Goal: Task Accomplishment & Management: Manage account settings

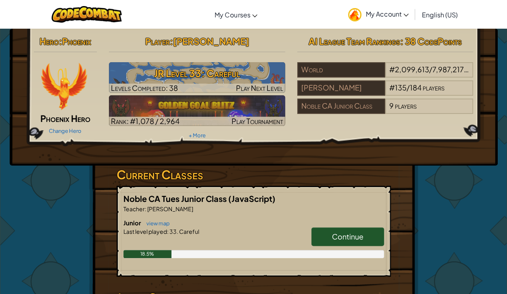
click at [354, 238] on span "Continue" at bounding box center [347, 236] width 31 height 9
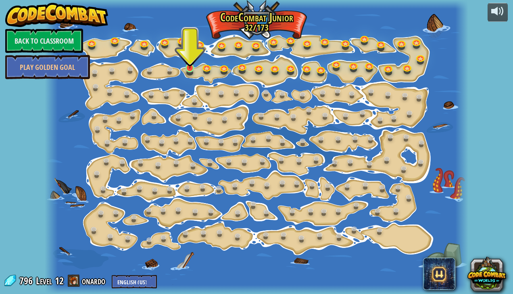
click at [186, 69] on img at bounding box center [190, 56] width 10 height 23
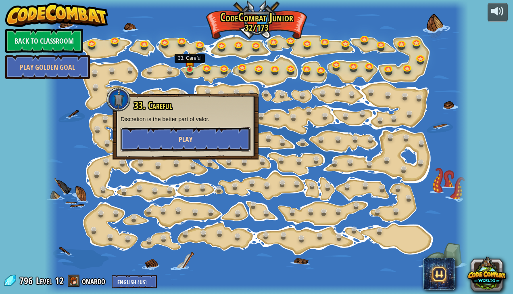
click at [199, 136] on button "Play" at bounding box center [186, 139] width 130 height 24
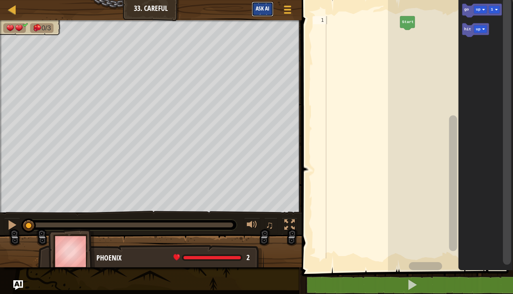
click at [264, 3] on button "Ask AI" at bounding box center [263, 9] width 22 height 15
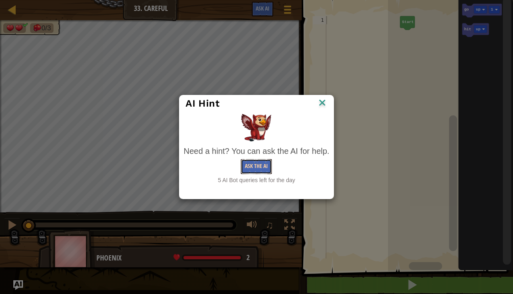
click at [260, 170] on button "Ask the AI" at bounding box center [256, 166] width 31 height 15
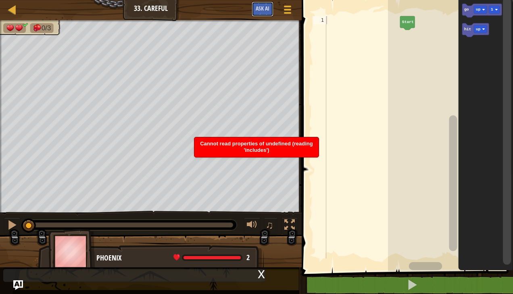
click at [260, 5] on button "Ask AI" at bounding box center [263, 9] width 22 height 15
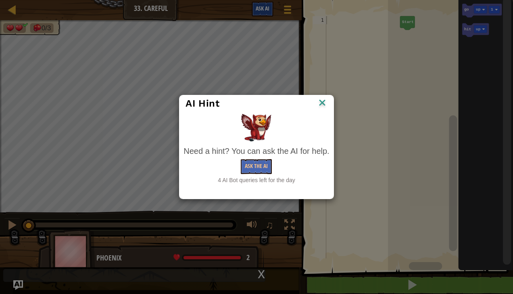
click at [323, 108] on img at bounding box center [322, 103] width 10 height 12
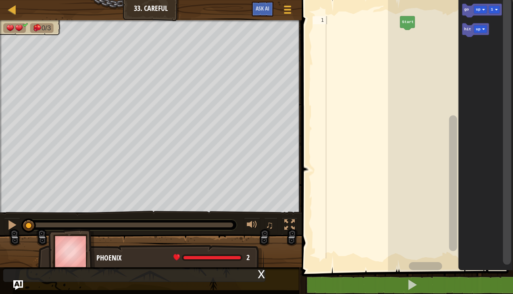
click at [411, 29] on rect "Blockly Workspace" at bounding box center [450, 133] width 125 height 275
click at [411, 27] on rect "Blockly Workspace" at bounding box center [450, 133] width 125 height 275
click at [473, 11] on icon "Blockly Workspace" at bounding box center [483, 11] width 40 height 14
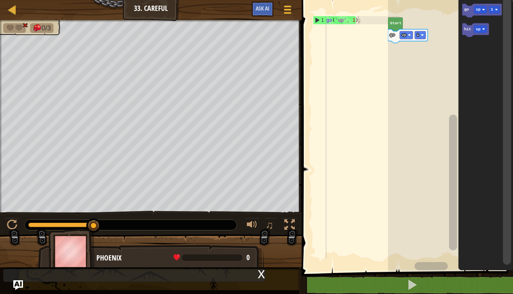
click at [408, 31] on rect "Blockly Workspace" at bounding box center [406, 35] width 13 height 8
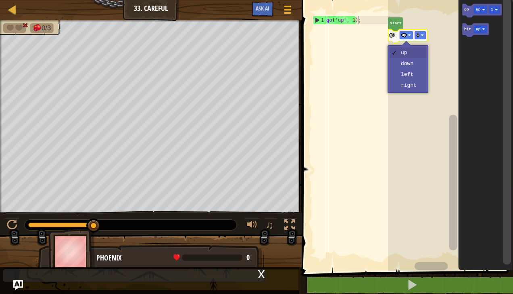
click at [419, 88] on rect "Blockly Workspace" at bounding box center [450, 133] width 125 height 275
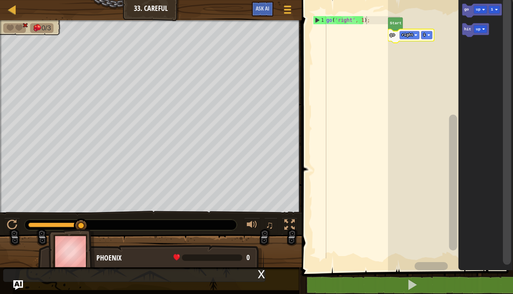
click at [0, 0] on div at bounding box center [0, 0] width 0 height 0
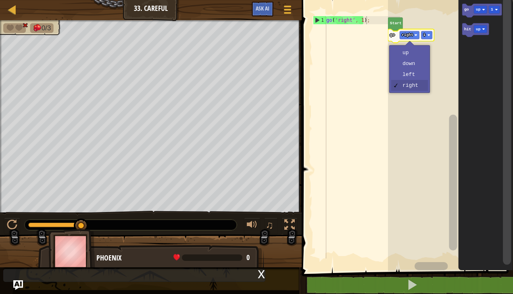
click at [421, 73] on rect "Blockly Workspace" at bounding box center [450, 133] width 125 height 275
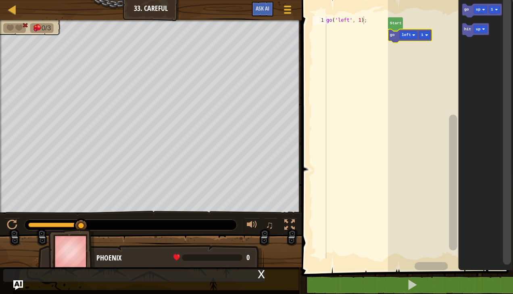
click at [421, 73] on rect "Blockly Workspace" at bounding box center [450, 133] width 125 height 275
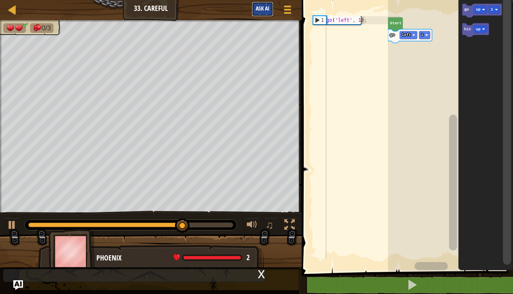
click at [252, 13] on button "Ask AI" at bounding box center [263, 9] width 22 height 15
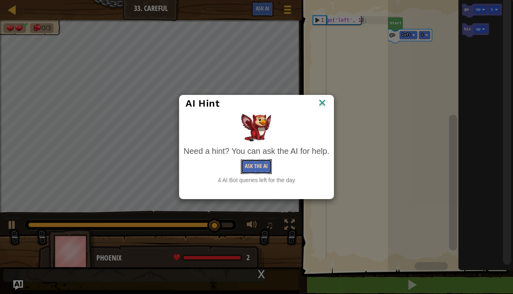
click at [263, 169] on button "Ask the AI" at bounding box center [256, 166] width 31 height 15
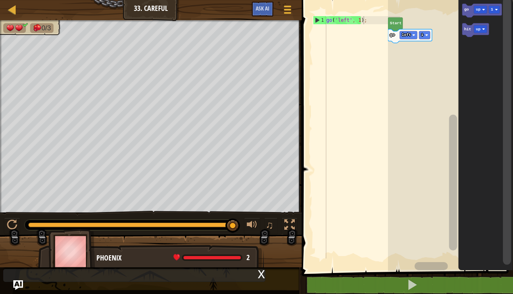
click at [416, 32] on rect "Blockly Workspace" at bounding box center [408, 35] width 17 height 8
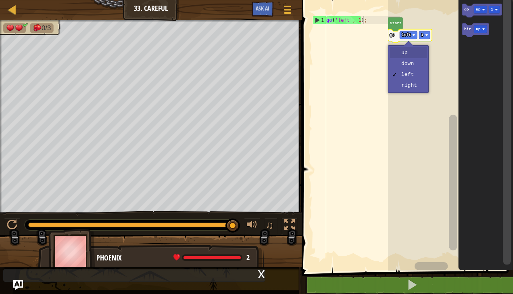
click at [411, 51] on rect "Blockly Workspace" at bounding box center [450, 133] width 125 height 275
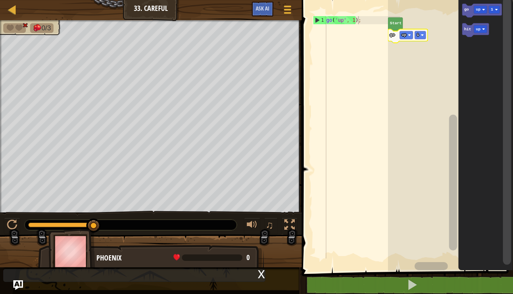
click at [0, 0] on div at bounding box center [0, 0] width 0 height 0
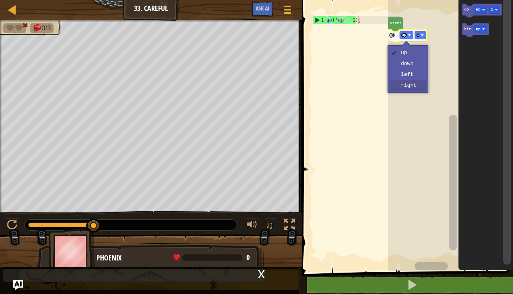
click at [417, 88] on rect "Blockly Workspace" at bounding box center [450, 133] width 125 height 275
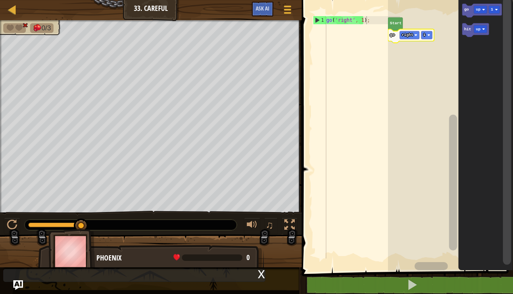
click at [0, 0] on div at bounding box center [0, 0] width 0 height 0
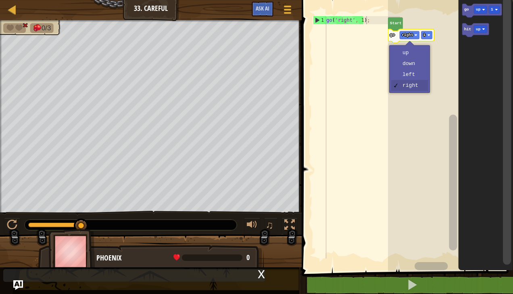
click at [417, 63] on rect "Blockly Workspace" at bounding box center [450, 133] width 125 height 275
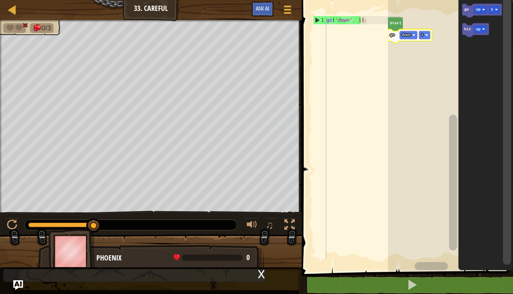
click at [407, 33] on text "down" at bounding box center [406, 35] width 9 height 4
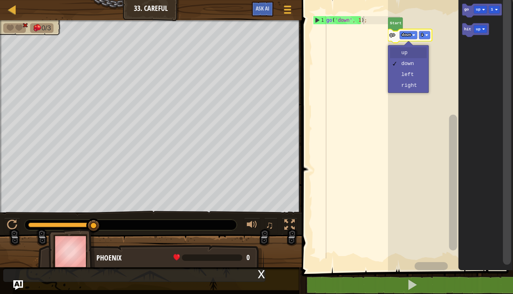
click at [417, 48] on rect "Blockly Workspace" at bounding box center [450, 133] width 125 height 275
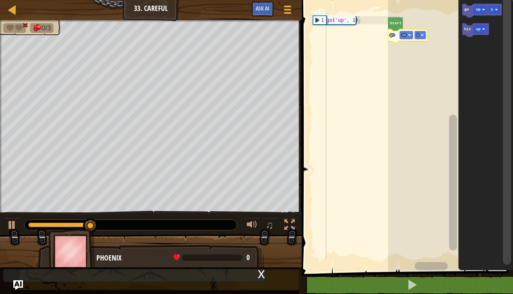
click at [409, 36] on image "Blockly Workspace" at bounding box center [409, 35] width 3 height 3
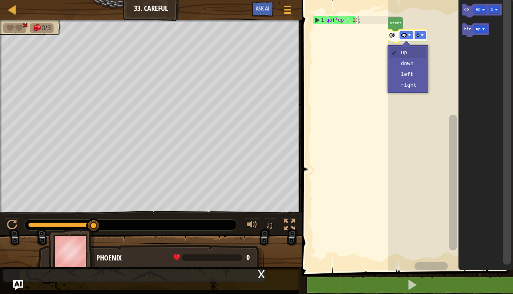
click at [417, 90] on rect "Blockly Workspace" at bounding box center [450, 133] width 125 height 275
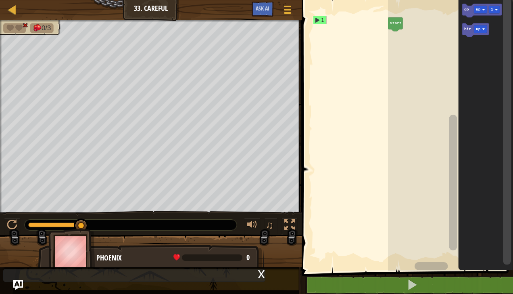
click at [465, 31] on text "hit" at bounding box center [468, 29] width 7 height 4
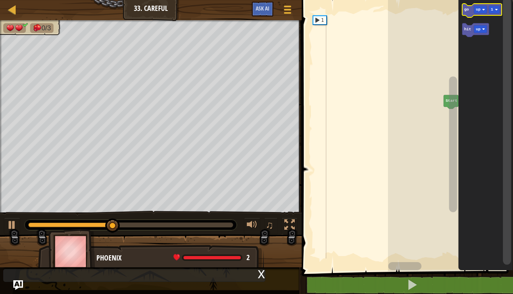
click at [467, 12] on icon "Blockly Workspace" at bounding box center [483, 11] width 40 height 14
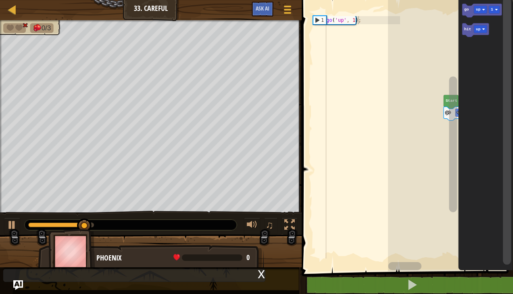
click at [468, 27] on text "hit" at bounding box center [468, 29] width 7 height 4
click at [351, 19] on div "go ( 'up' , 1 ) ; hit ( 'up' ) ;" at bounding box center [362, 145] width 75 height 258
type textarea "go('up', 1);"
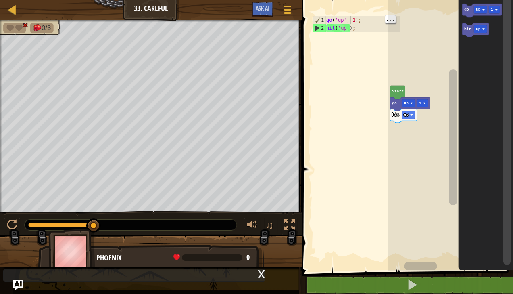
click at [340, 21] on div "go ( 'up' , 1 ) ; hit ( 'up' ) ;" at bounding box center [362, 145] width 75 height 258
click at [413, 102] on image "Blockly Workspace" at bounding box center [412, 103] width 3 height 3
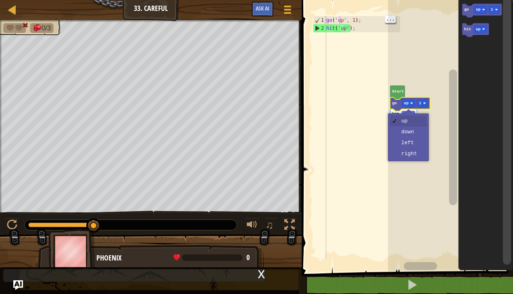
click at [427, 199] on rect "Blockly Workspace" at bounding box center [450, 133] width 125 height 275
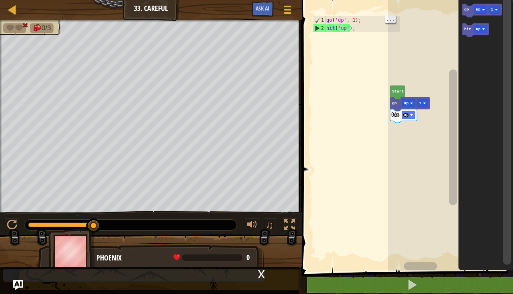
click at [398, 117] on icon "Blockly Workspace" at bounding box center [403, 116] width 27 height 14
click at [0, 0] on div at bounding box center [0, 0] width 0 height 0
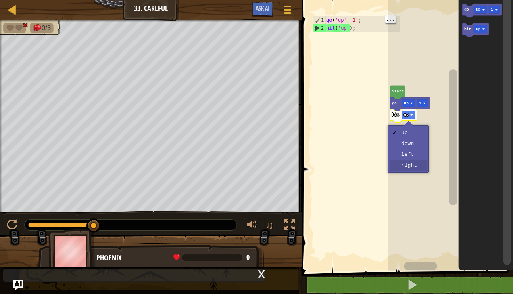
click at [418, 170] on rect "Blockly Workspace" at bounding box center [450, 133] width 125 height 275
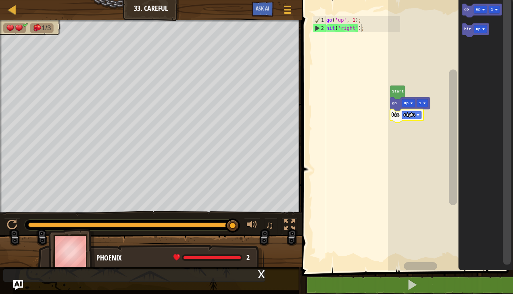
click at [415, 98] on icon "Blockly Workspace" at bounding box center [410, 104] width 40 height 14
click at [415, 104] on icon "Blockly Workspace" at bounding box center [410, 104] width 40 height 14
click at [404, 105] on text "up" at bounding box center [406, 103] width 5 height 4
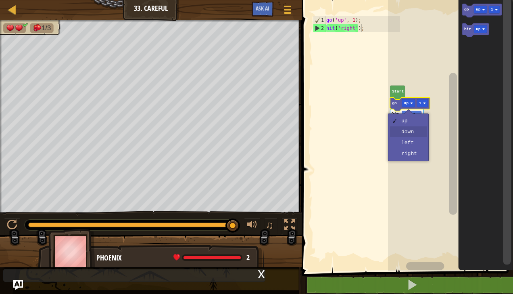
click at [417, 134] on rect "Blockly Workspace" at bounding box center [450, 133] width 125 height 275
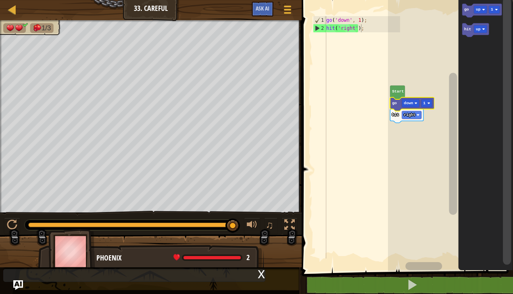
click at [415, 103] on image "Blockly Workspace" at bounding box center [416, 103] width 3 height 3
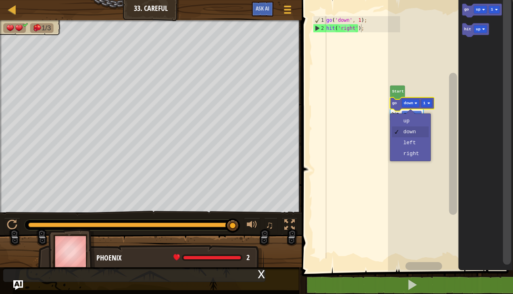
click at [420, 124] on rect "Blockly Workspace" at bounding box center [450, 133] width 125 height 275
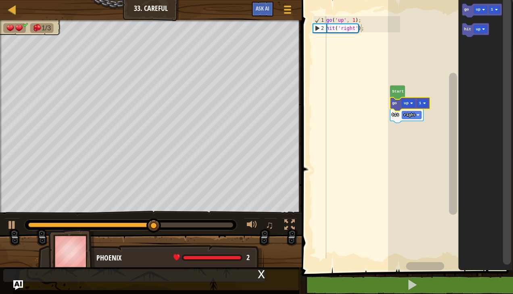
click at [0, 0] on div at bounding box center [0, 0] width 0 height 0
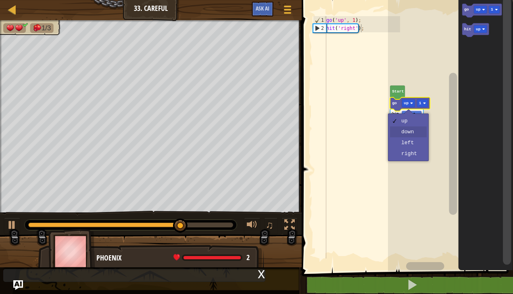
click at [413, 136] on rect "Blockly Workspace" at bounding box center [450, 133] width 125 height 275
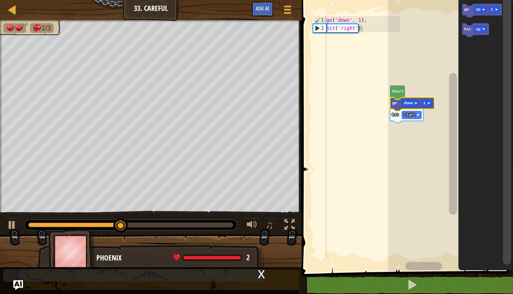
click at [0, 0] on div at bounding box center [0, 0] width 0 height 0
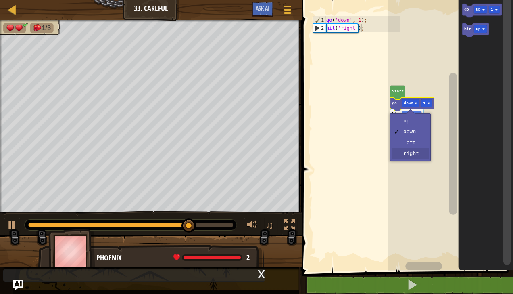
click at [421, 157] on rect "Blockly Workspace" at bounding box center [450, 133] width 125 height 275
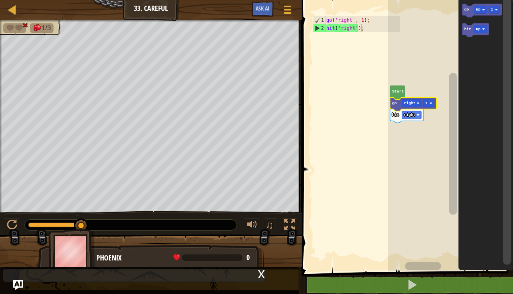
click at [418, 103] on image "Blockly Workspace" at bounding box center [418, 103] width 3 height 3
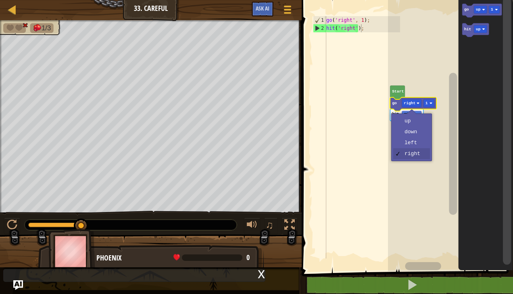
click at [415, 123] on rect "Blockly Workspace" at bounding box center [450, 133] width 125 height 275
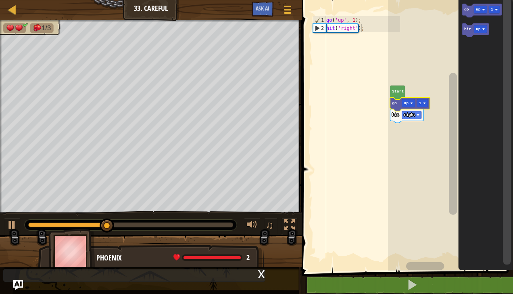
click at [414, 103] on rect "Blockly Workspace" at bounding box center [408, 103] width 13 height 8
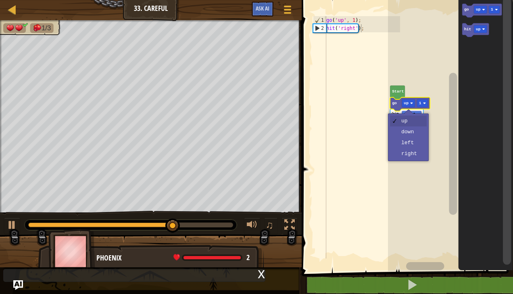
click at [418, 160] on div "up down left right" at bounding box center [408, 137] width 41 height 48
click at [414, 157] on rect "Blockly Workspace" at bounding box center [450, 133] width 125 height 275
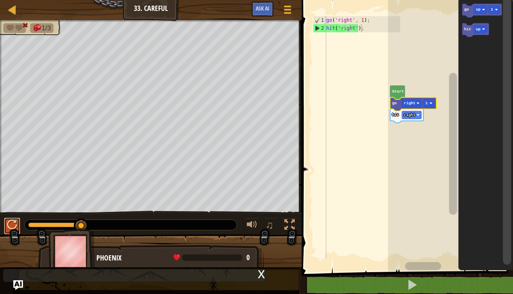
click at [11, 225] on div at bounding box center [12, 225] width 10 height 10
click at [0, 0] on div at bounding box center [0, 0] width 0 height 0
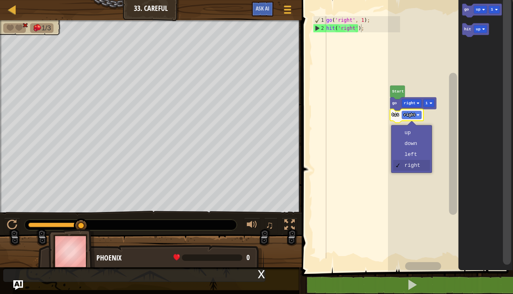
click at [420, 133] on rect "Blockly Workspace" at bounding box center [450, 133] width 125 height 275
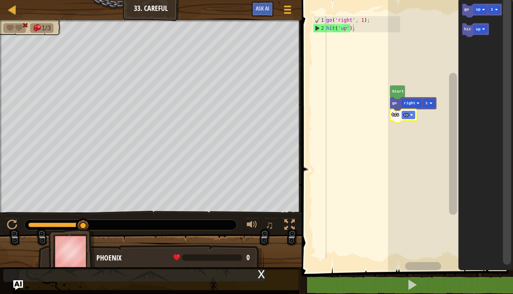
click at [0, 0] on div at bounding box center [0, 0] width 0 height 0
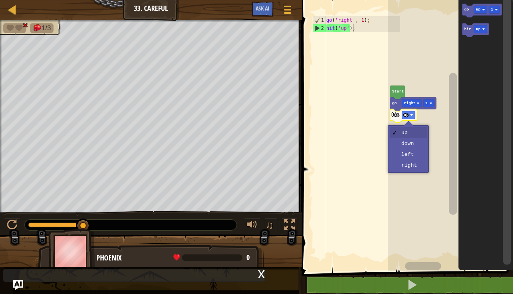
click at [418, 169] on rect "Blockly Workspace" at bounding box center [450, 133] width 125 height 275
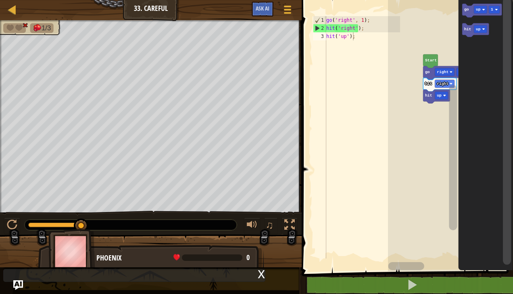
click at [469, 34] on icon "Blockly Workspace" at bounding box center [476, 30] width 27 height 14
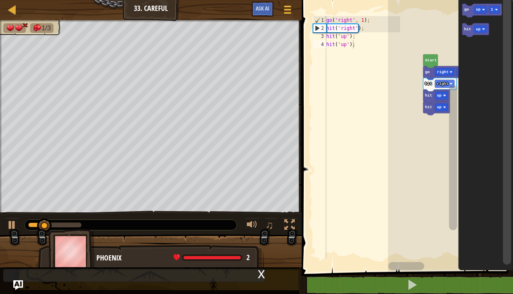
click at [0, 0] on div at bounding box center [0, 0] width 0 height 0
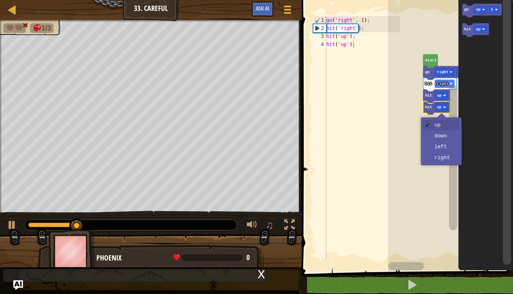
click at [454, 138] on rect "Blockly Workspace" at bounding box center [453, 157] width 8 height 145
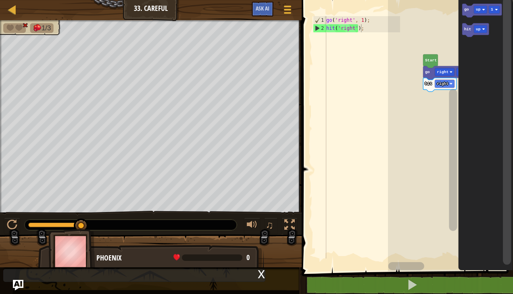
click at [15, 288] on img "Ask AI" at bounding box center [18, 285] width 10 height 10
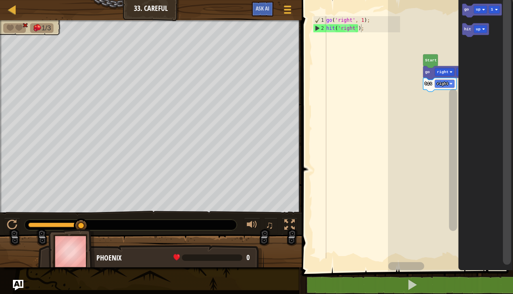
click at [14, 287] on img "Ask AI" at bounding box center [18, 285] width 10 height 10
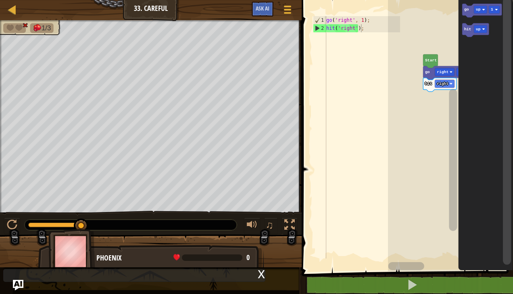
click at [16, 287] on img "Ask AI" at bounding box center [18, 285] width 10 height 10
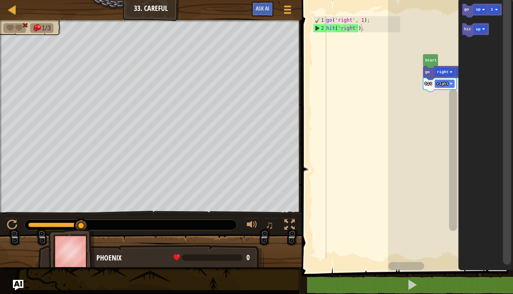
click at [15, 284] on img "Ask AI" at bounding box center [18, 285] width 10 height 10
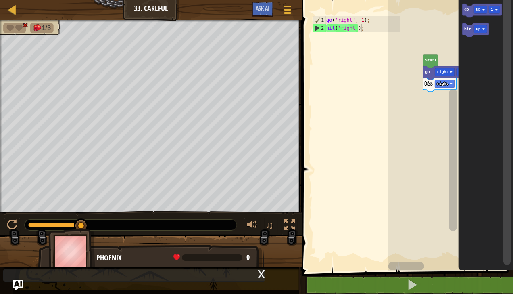
click at [13, 284] on img "Ask AI" at bounding box center [18, 285] width 10 height 10
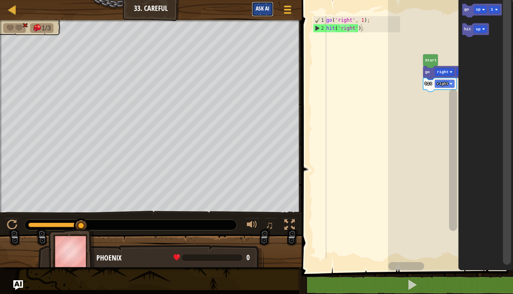
click at [262, 6] on span "Ask AI" at bounding box center [263, 8] width 14 height 8
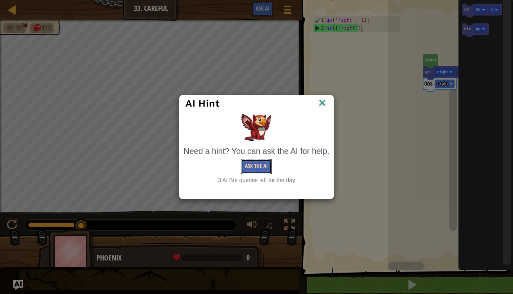
click at [263, 172] on button "Ask the AI" at bounding box center [256, 166] width 31 height 15
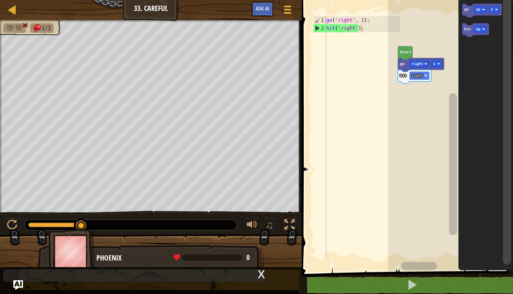
click at [420, 60] on rect "Blockly Workspace" at bounding box center [419, 64] width 19 height 8
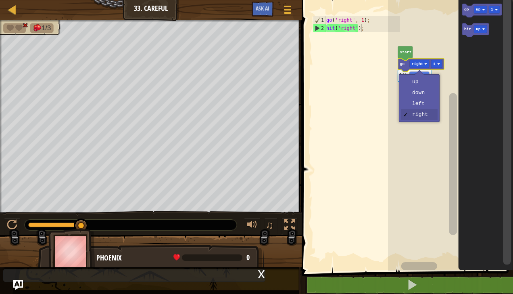
click at [423, 83] on rect "Blockly Workspace" at bounding box center [450, 133] width 125 height 275
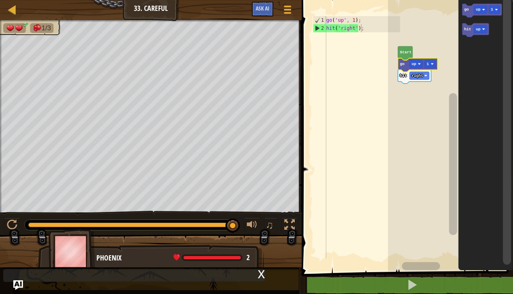
click at [0, 0] on div at bounding box center [0, 0] width 0 height 0
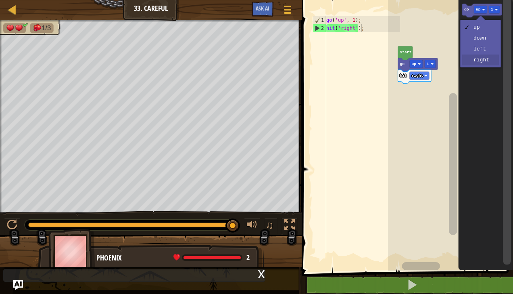
click at [489, 61] on icon "Blockly Workspace" at bounding box center [486, 133] width 55 height 275
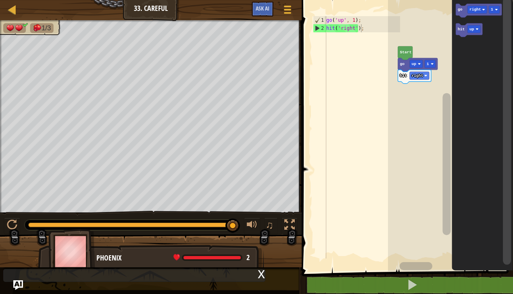
click at [0, 0] on div at bounding box center [0, 0] width 0 height 0
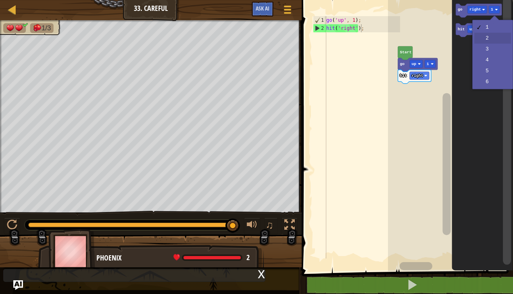
click at [499, 39] on icon "Blockly Workspace" at bounding box center [482, 133] width 61 height 275
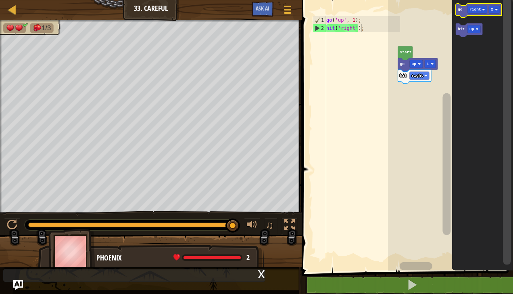
click at [460, 9] on text "go" at bounding box center [460, 9] width 5 height 4
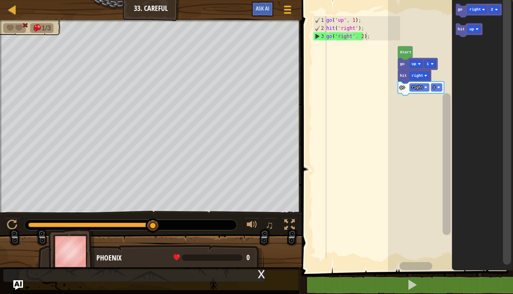
click at [0, 0] on div at bounding box center [0, 0] width 0 height 0
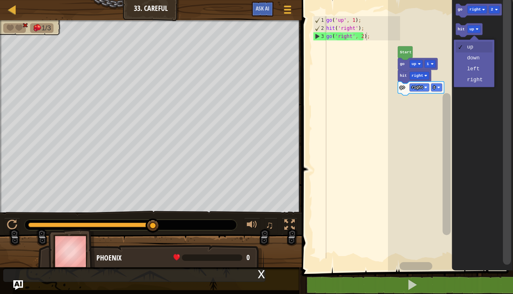
click at [483, 61] on icon "Blockly Workspace" at bounding box center [482, 133] width 61 height 275
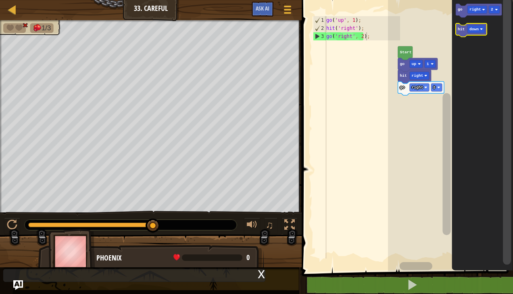
click at [459, 25] on icon "Blockly Workspace" at bounding box center [471, 30] width 31 height 14
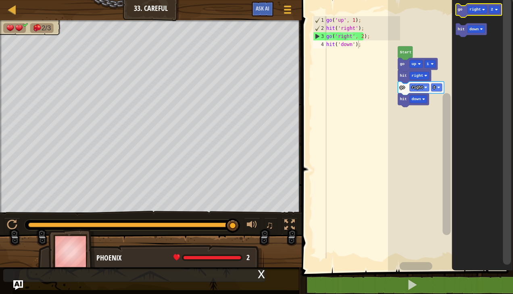
click at [478, 8] on text "right" at bounding box center [476, 9] width 12 height 4
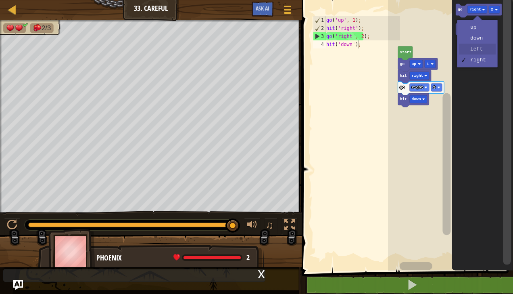
click at [485, 44] on icon "Blockly Workspace" at bounding box center [482, 133] width 61 height 275
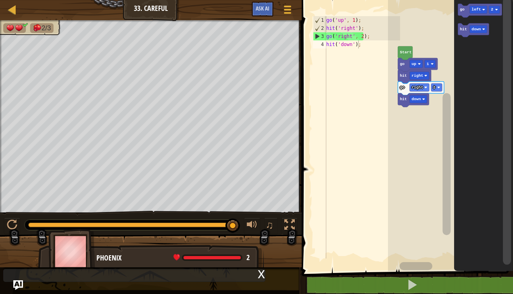
click at [481, 8] on rect "Blockly Workspace" at bounding box center [478, 10] width 17 height 8
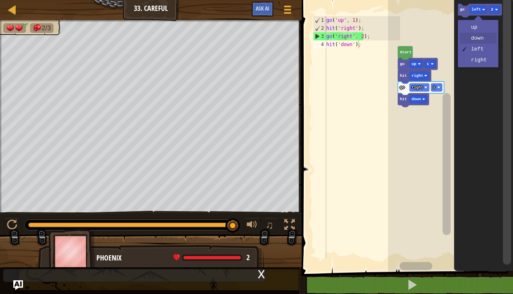
click at [486, 41] on icon "Blockly Workspace" at bounding box center [483, 133] width 59 height 275
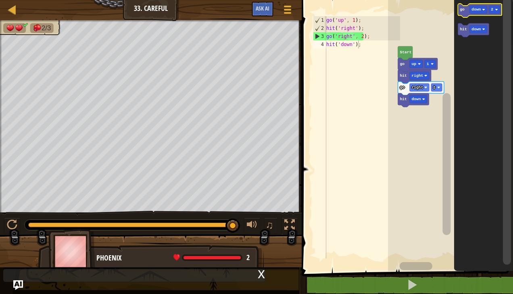
click at [463, 5] on rect "Blockly Workspace" at bounding box center [480, 11] width 44 height 14
click at [462, 10] on text "go" at bounding box center [462, 9] width 5 height 4
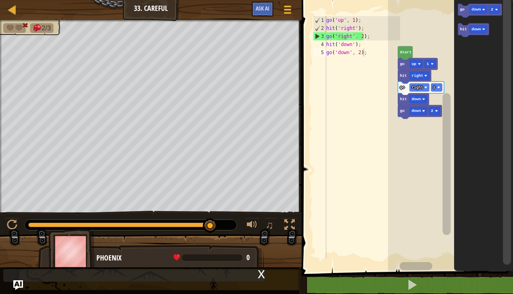
click at [480, 24] on icon "Blockly Workspace" at bounding box center [473, 30] width 31 height 14
click at [0, 0] on div at bounding box center [0, 0] width 0 height 0
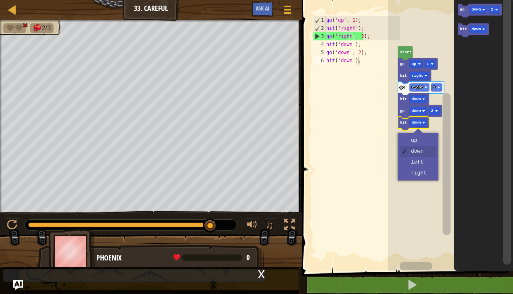
click at [421, 166] on rect "Blockly Workspace" at bounding box center [450, 133] width 125 height 275
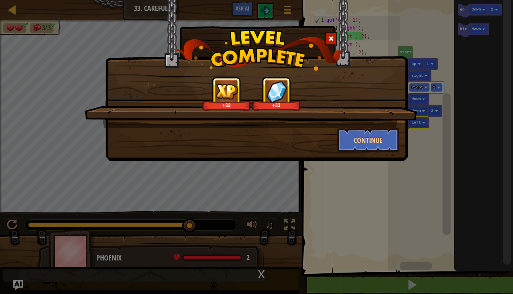
click at [361, 157] on div "+33 +33 Continue" at bounding box center [256, 80] width 303 height 161
click at [375, 143] on button "Continue" at bounding box center [368, 140] width 63 height 24
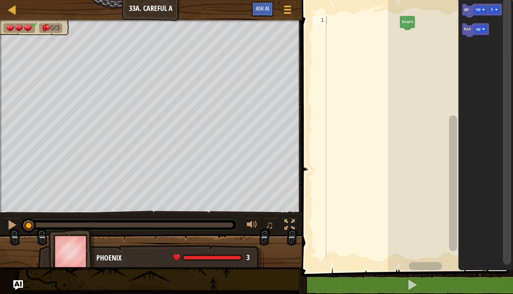
click at [482, 6] on rect "Blockly Workspace" at bounding box center [480, 10] width 13 height 8
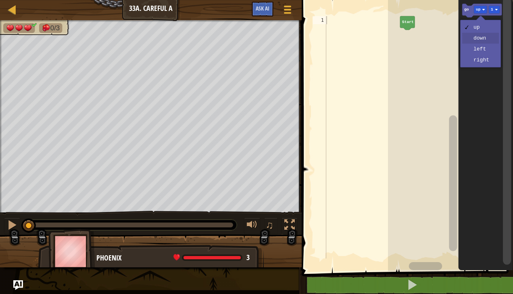
click at [486, 37] on icon "Blockly Workspace" at bounding box center [486, 133] width 55 height 275
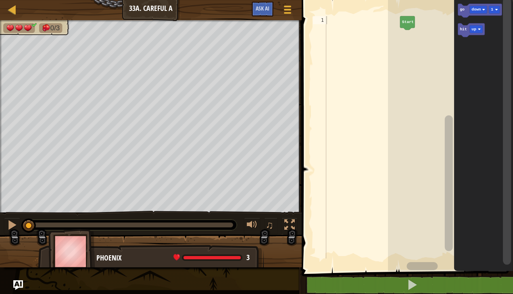
click at [480, 27] on rect "Blockly Workspace" at bounding box center [476, 29] width 13 height 8
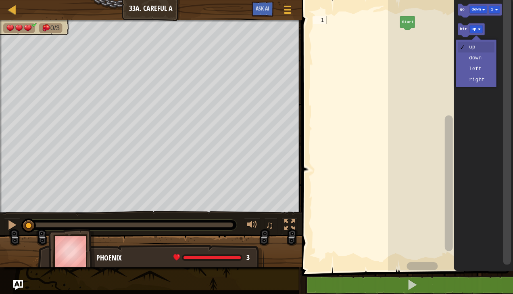
click at [476, 73] on icon "Blockly Workspace" at bounding box center [483, 133] width 59 height 275
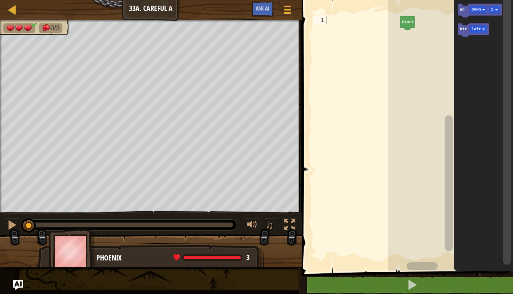
click at [463, 12] on text "go" at bounding box center [462, 9] width 5 height 4
click at [460, 32] on icon "Blockly Workspace" at bounding box center [473, 30] width 31 height 14
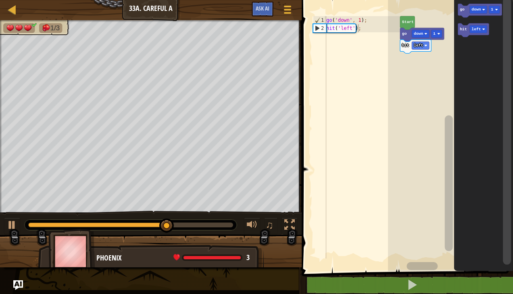
click at [0, 0] on div at bounding box center [0, 0] width 0 height 0
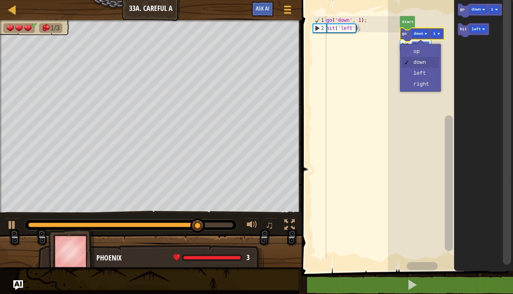
click at [426, 89] on rect "Blockly Workspace" at bounding box center [450, 133] width 125 height 275
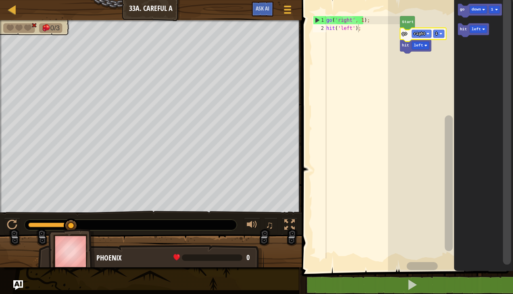
click at [465, 10] on icon "Blockly Workspace" at bounding box center [480, 11] width 44 height 14
click at [0, 0] on div at bounding box center [0, 0] width 0 height 0
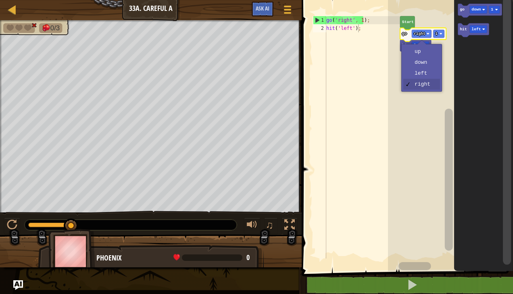
click at [425, 63] on rect "Blockly Workspace" at bounding box center [450, 133] width 125 height 275
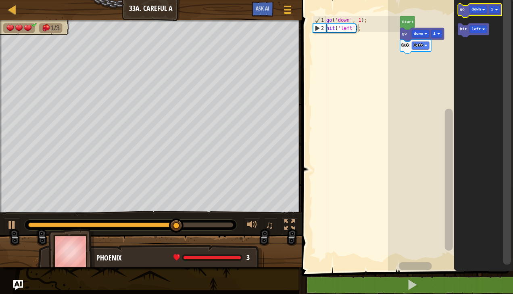
click at [0, 0] on div at bounding box center [0, 0] width 0 height 0
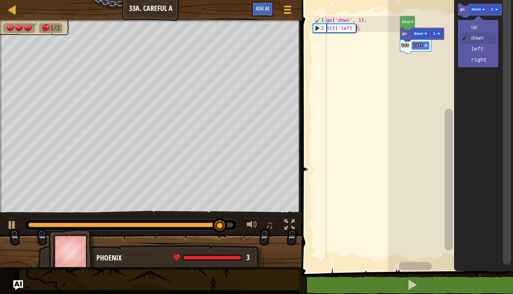
click at [486, 67] on div "up down left right" at bounding box center [478, 44] width 41 height 48
click at [481, 64] on icon "Blockly Workspace" at bounding box center [483, 133] width 59 height 275
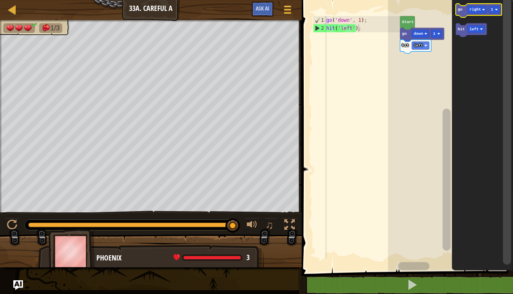
click at [500, 8] on rect "Blockly Workspace" at bounding box center [494, 10] width 11 height 8
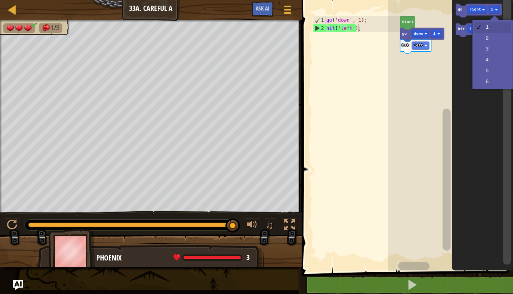
click at [496, 41] on icon "Blockly Workspace" at bounding box center [482, 133] width 61 height 275
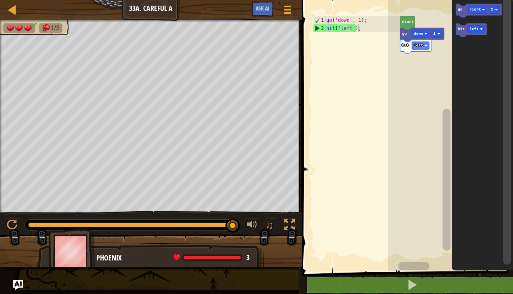
click at [0, 0] on div at bounding box center [0, 0] width 0 height 0
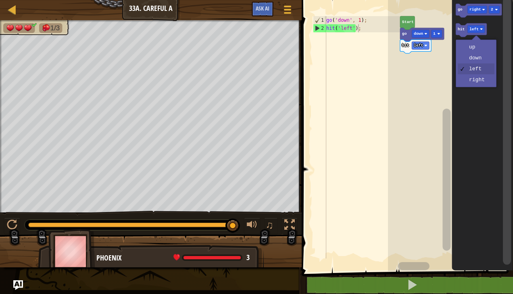
click at [480, 49] on icon "Blockly Workspace" at bounding box center [482, 133] width 61 height 275
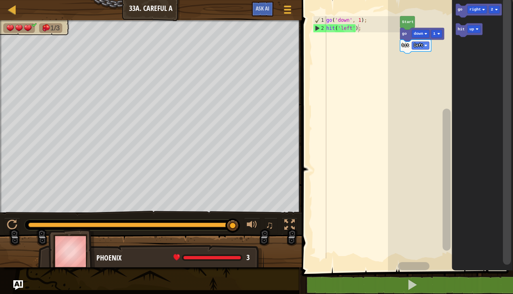
click at [459, 10] on text "go" at bounding box center [460, 9] width 5 height 4
click at [459, 33] on icon "Blockly Workspace" at bounding box center [469, 30] width 27 height 14
click at [463, 8] on icon "Blockly Workspace" at bounding box center [479, 11] width 46 height 14
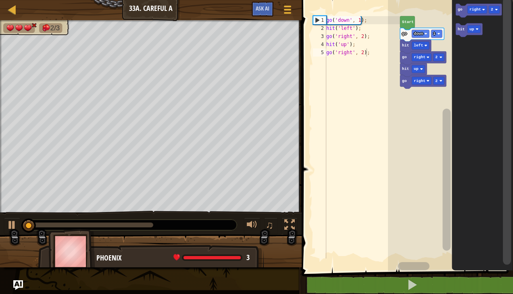
click at [458, 28] on icon "Blockly Workspace" at bounding box center [469, 30] width 27 height 14
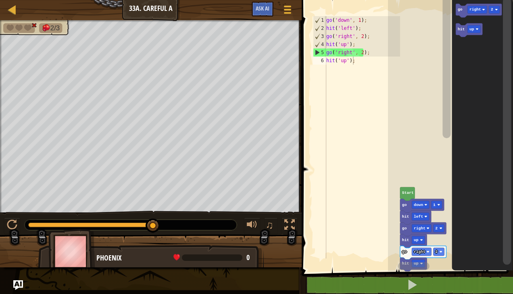
click at [443, 81] on rect "Blockly Workspace" at bounding box center [447, 67] width 8 height 142
click at [443, 138] on rect "Blockly Workspace" at bounding box center [447, 67] width 8 height 142
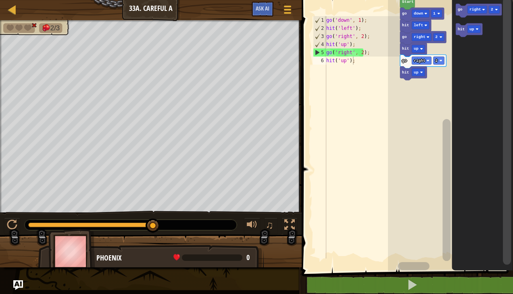
click at [444, 119] on rect "Blockly Workspace" at bounding box center [447, 190] width 8 height 142
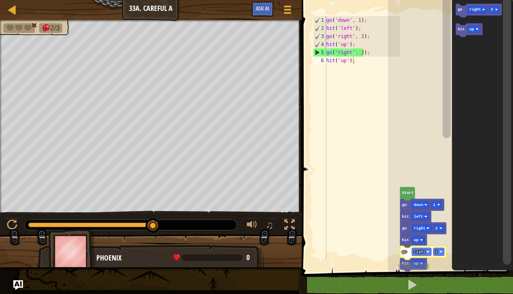
click at [441, 251] on image "Blockly Workspace" at bounding box center [441, 251] width 3 height 3
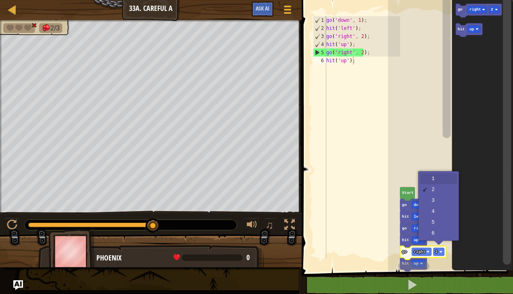
click at [440, 180] on rect "Blockly Workspace" at bounding box center [450, 133] width 125 height 275
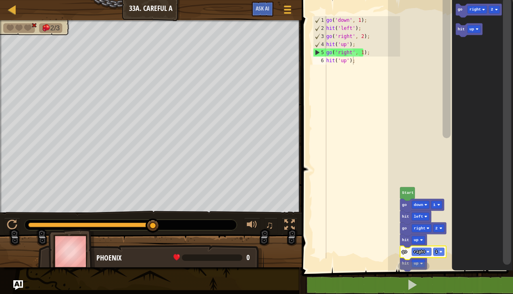
click at [409, 195] on text "Start" at bounding box center [408, 193] width 12 height 4
click at [430, 267] on rect "Blockly Workspace" at bounding box center [413, 266] width 31 height 8
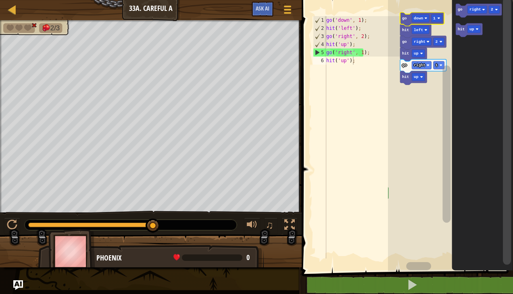
click at [475, 7] on rect "Blockly Workspace" at bounding box center [477, 10] width 19 height 8
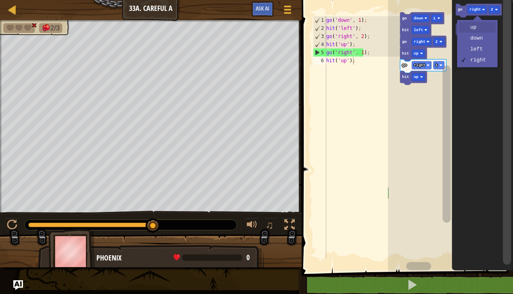
click at [482, 25] on icon "Blockly Workspace" at bounding box center [469, 30] width 27 height 14
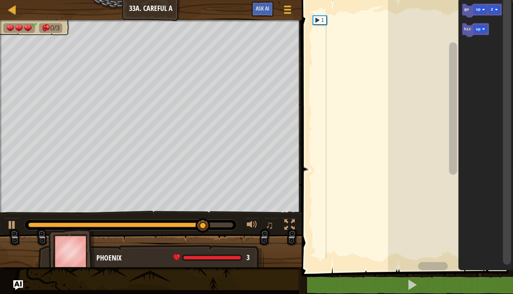
click at [323, 22] on div "1" at bounding box center [320, 20] width 13 height 8
click at [322, 21] on div "1" at bounding box center [320, 20] width 13 height 8
click at [477, 10] on text "up" at bounding box center [478, 9] width 5 height 4
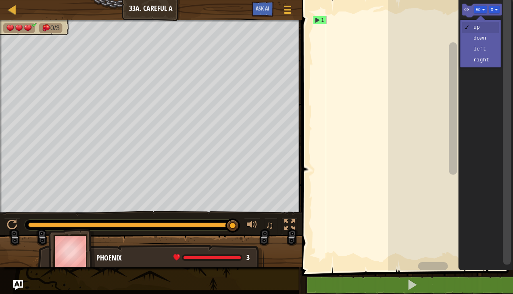
click at [487, 40] on icon "Blockly Workspace" at bounding box center [486, 133] width 55 height 275
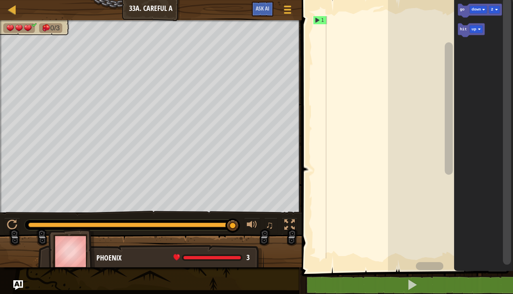
click at [476, 34] on icon "Blockly Workspace" at bounding box center [471, 30] width 27 height 14
click at [459, 10] on icon "Blockly Workspace" at bounding box center [480, 11] width 44 height 14
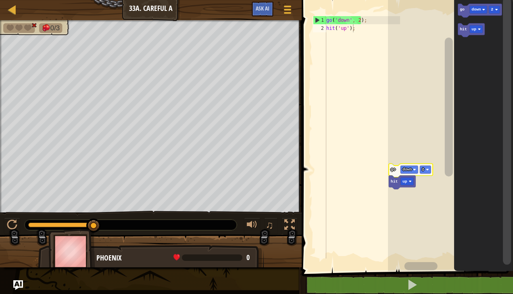
click at [427, 170] on image "Blockly Workspace" at bounding box center [427, 169] width 3 height 3
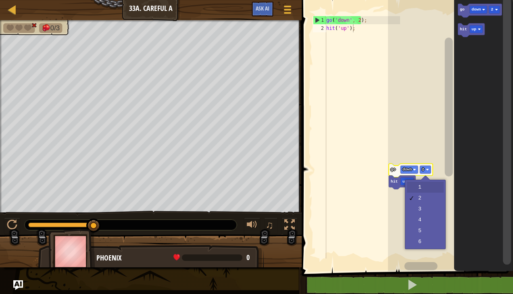
click at [434, 187] on rect "Blockly Workspace" at bounding box center [450, 133] width 125 height 275
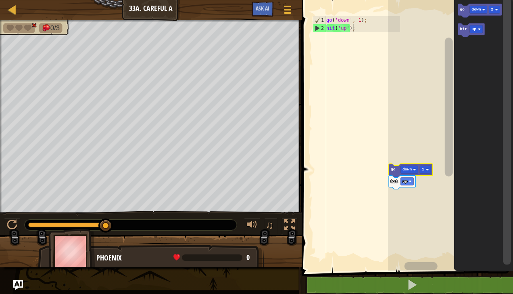
click at [412, 184] on rect "Blockly Workspace" at bounding box center [407, 181] width 13 height 8
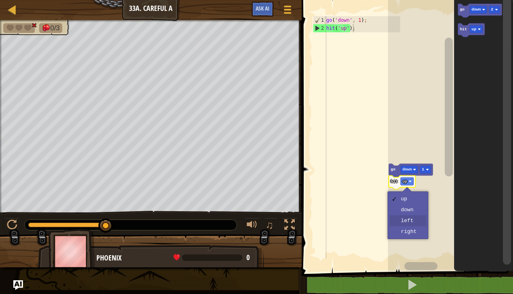
click at [414, 223] on rect "Blockly Workspace" at bounding box center [450, 133] width 125 height 275
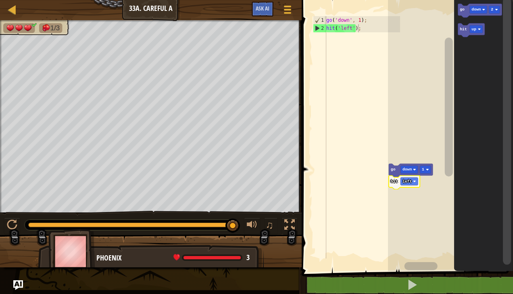
click at [477, 6] on rect "Blockly Workspace" at bounding box center [478, 10] width 17 height 8
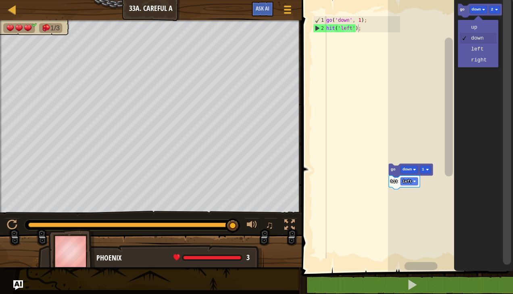
click at [488, 62] on icon "Blockly Workspace" at bounding box center [483, 133] width 59 height 275
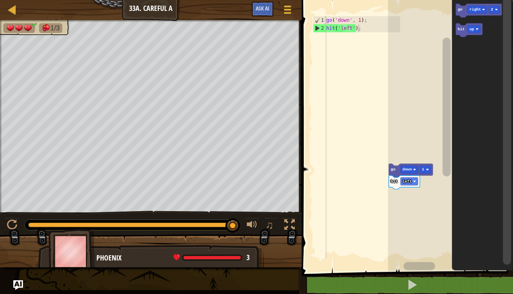
click at [463, 6] on icon "Blockly Workspace" at bounding box center [479, 11] width 46 height 14
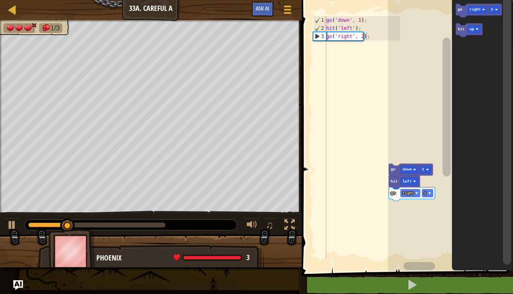
click at [463, 34] on icon "Blockly Workspace" at bounding box center [469, 30] width 27 height 14
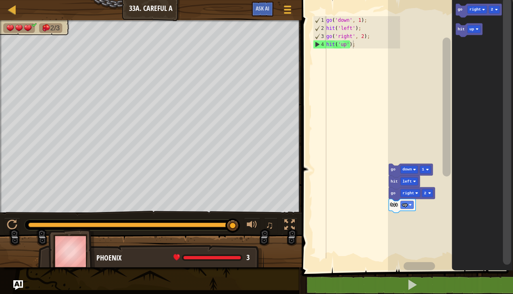
click at [0, 0] on div at bounding box center [0, 0] width 0 height 0
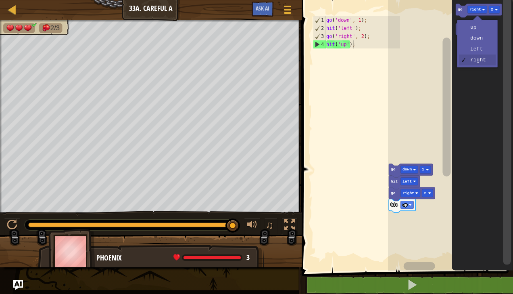
click at [484, 30] on icon "Blockly Workspace" at bounding box center [482, 133] width 61 height 275
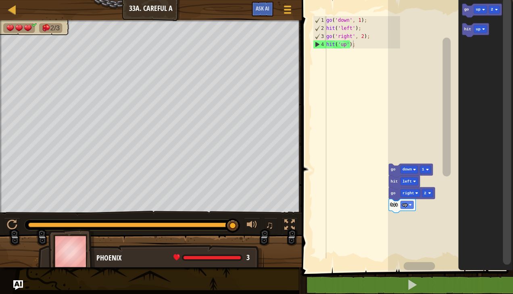
click at [0, 0] on div at bounding box center [0, 0] width 0 height 0
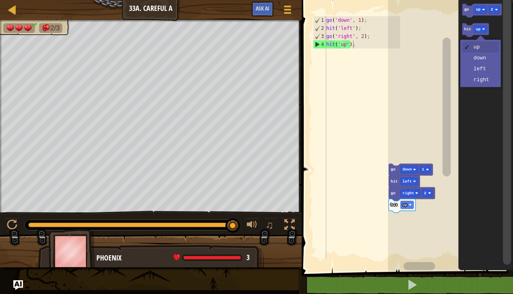
click at [485, 70] on icon "Blockly Workspace" at bounding box center [486, 133] width 55 height 275
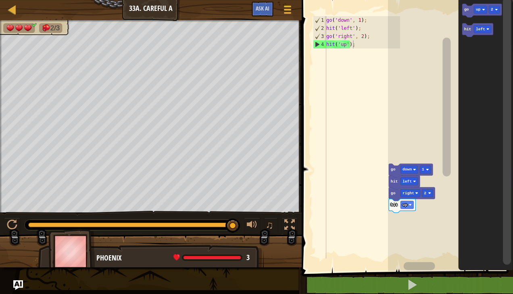
click at [466, 8] on text "go" at bounding box center [467, 9] width 5 height 4
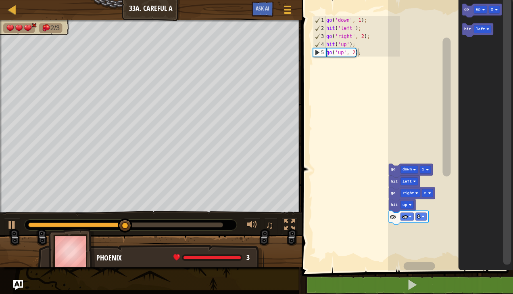
click at [465, 31] on text "hit" at bounding box center [468, 29] width 7 height 4
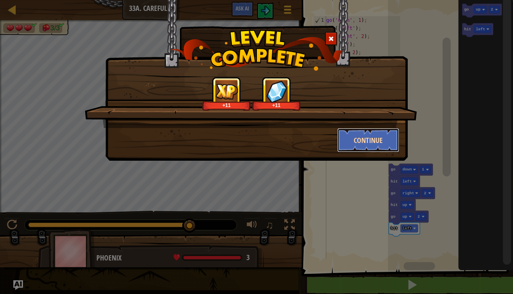
click at [374, 148] on button "Continue" at bounding box center [368, 140] width 63 height 24
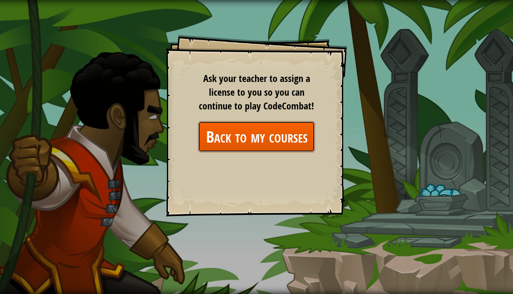
click at [283, 138] on link "Back to my courses" at bounding box center [256, 136] width 117 height 31
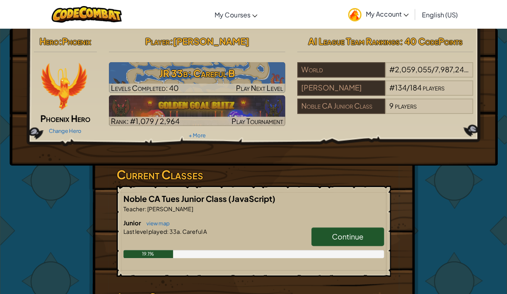
click at [351, 242] on link "Continue" at bounding box center [348, 236] width 73 height 19
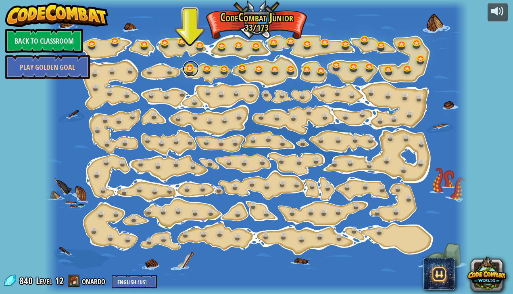
click at [183, 71] on link at bounding box center [191, 69] width 16 height 16
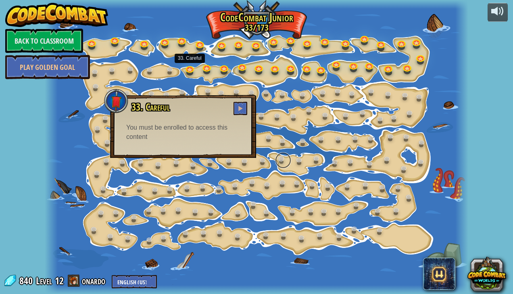
click at [277, 160] on link at bounding box center [283, 160] width 16 height 16
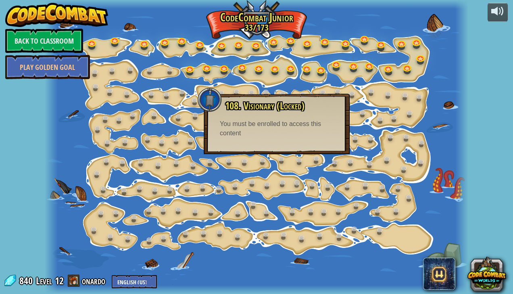
click at [295, 186] on link at bounding box center [299, 184] width 16 height 16
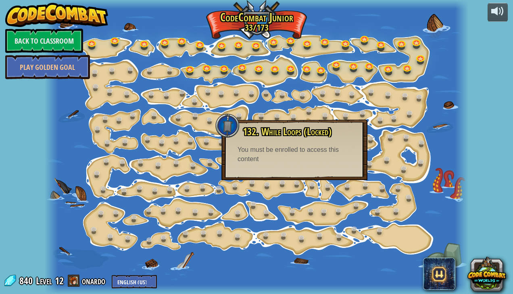
click at [290, 223] on div at bounding box center [256, 147] width 423 height 294
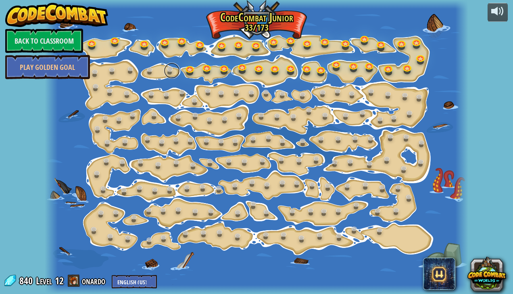
click at [169, 65] on link at bounding box center [172, 71] width 16 height 16
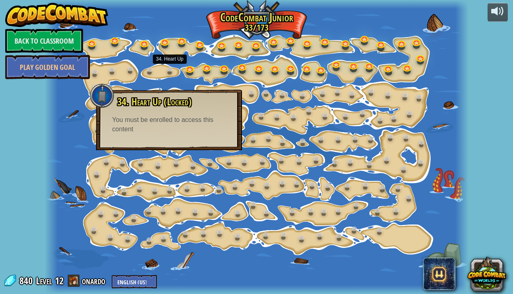
click at [147, 111] on div "34. Heart Up (Locked) There's a heart to be had! You must be enrolled to access…" at bounding box center [169, 115] width 130 height 38
click at [199, 278] on div at bounding box center [256, 147] width 423 height 294
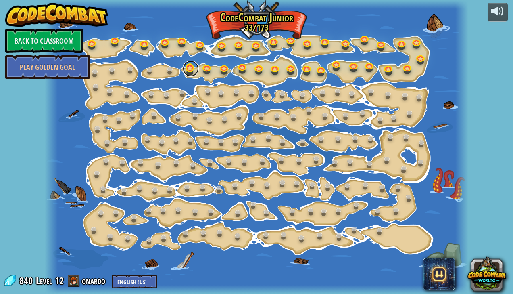
click at [186, 72] on link at bounding box center [191, 69] width 16 height 16
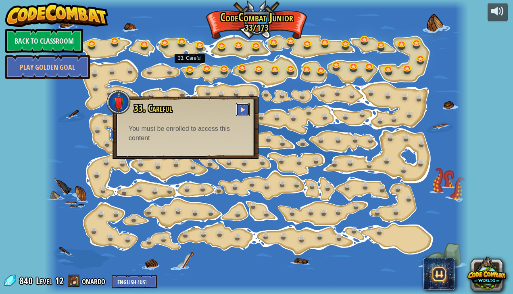
click at [249, 107] on button at bounding box center [243, 109] width 14 height 13
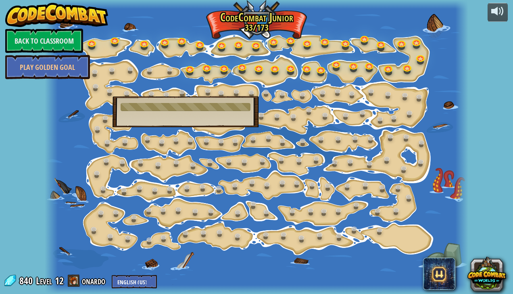
click at [219, 117] on div "33. Careful Discretion is the better part of valor. You must be enrolled to acc…" at bounding box center [186, 111] width 146 height 31
click at [226, 116] on div "33. Careful Discretion is the better part of valor. You must be enrolled to acc…" at bounding box center [186, 111] width 146 height 31
click at [283, 142] on link at bounding box center [285, 142] width 16 height 16
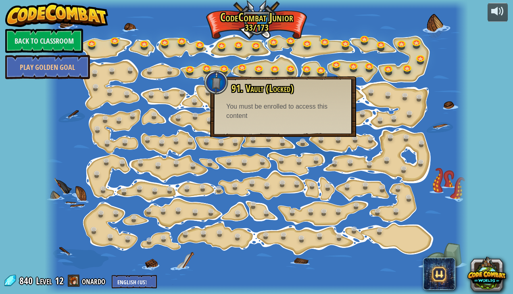
click at [290, 109] on div "You must be enrolled to access this content" at bounding box center [283, 111] width 114 height 19
click at [288, 111] on div "You must be enrolled to access this content" at bounding box center [283, 111] width 114 height 19
click at [277, 109] on div "You must be enrolled to access this content" at bounding box center [283, 111] width 114 height 19
click at [252, 119] on div "You must be enrolled to access this content" at bounding box center [283, 111] width 114 height 19
click at [296, 279] on div at bounding box center [256, 147] width 423 height 294
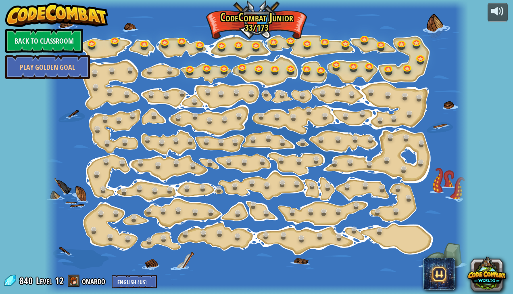
click at [303, 274] on div at bounding box center [256, 147] width 423 height 294
click at [171, 75] on link at bounding box center [172, 71] width 16 height 16
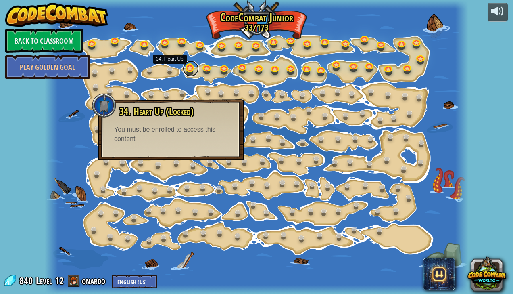
click at [187, 72] on link at bounding box center [191, 69] width 16 height 16
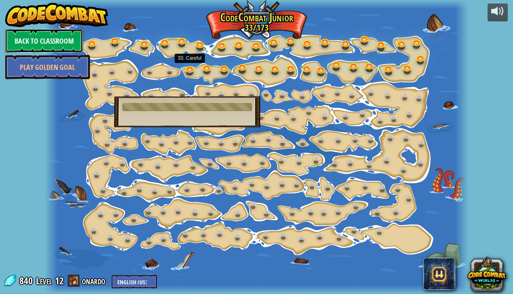
click at [75, 41] on link "Back to Classroom" at bounding box center [44, 41] width 78 height 24
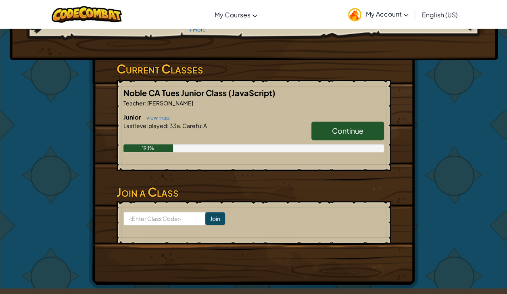
scroll to position [106, 0]
click at [345, 128] on span "Continue" at bounding box center [347, 130] width 31 height 9
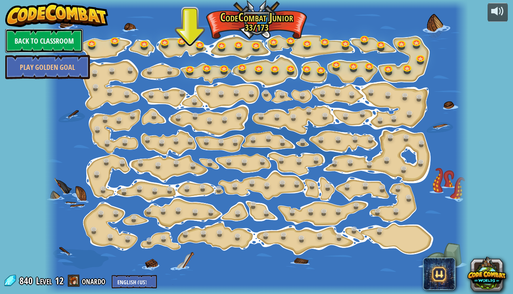
click at [63, 44] on link "Back to Classroom" at bounding box center [44, 41] width 78 height 24
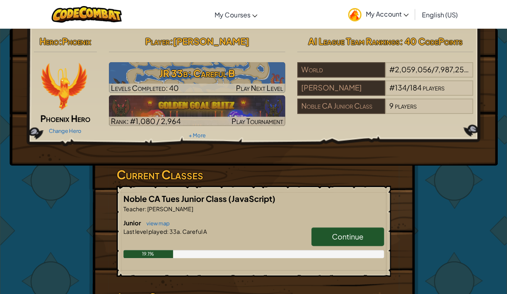
click at [400, 12] on span "My Account" at bounding box center [387, 14] width 43 height 8
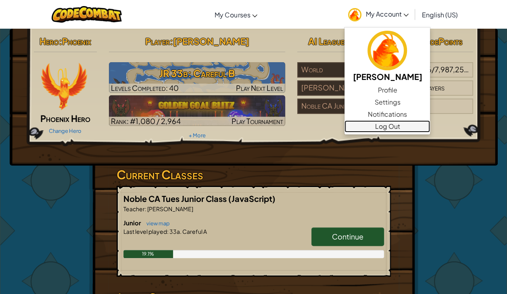
click at [390, 126] on link "Log Out" at bounding box center [388, 126] width 86 height 12
